Goal: Information Seeking & Learning: Learn about a topic

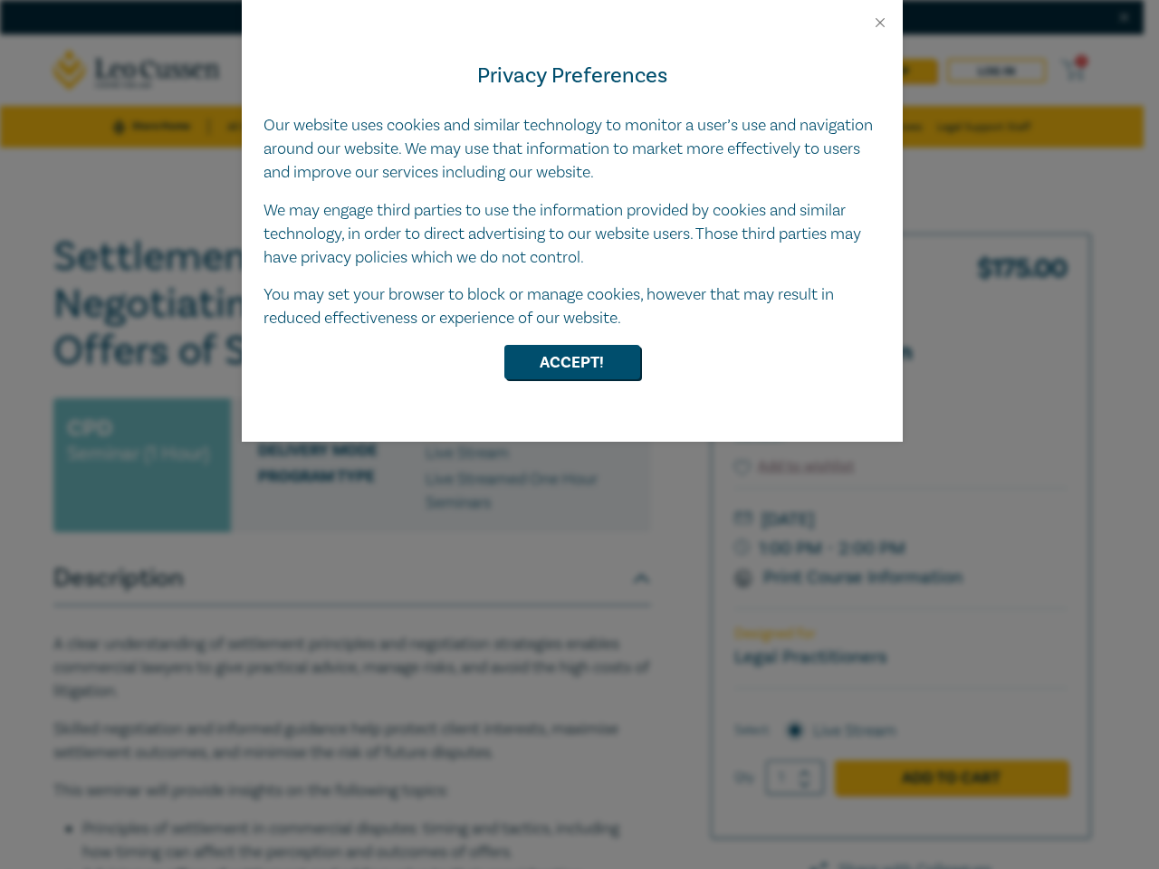
click at [580, 435] on div "Privacy Preferences Our website uses cookies and similar technology to monitor …" at bounding box center [572, 236] width 661 height 411
click at [880, 23] on button "Close" at bounding box center [880, 22] width 16 height 16
click at [572, 362] on button "Accept!" at bounding box center [572, 362] width 136 height 34
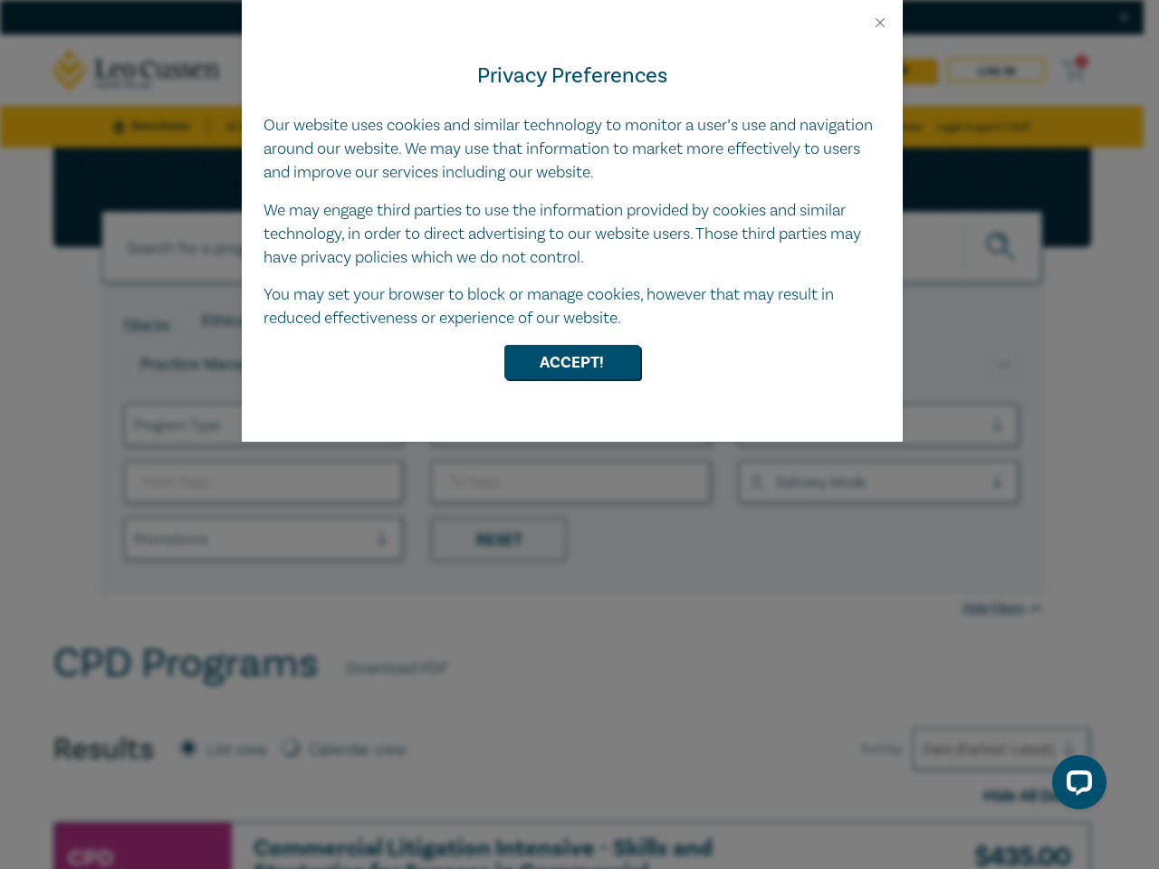
click at [580, 435] on div "Privacy Preferences Our website uses cookies and similar technology to monitor …" at bounding box center [572, 236] width 661 height 411
click at [880, 23] on button "Close" at bounding box center [880, 22] width 16 height 16
click at [572, 362] on button "Accept!" at bounding box center [572, 362] width 136 height 34
